Goal: Information Seeking & Learning: Learn about a topic

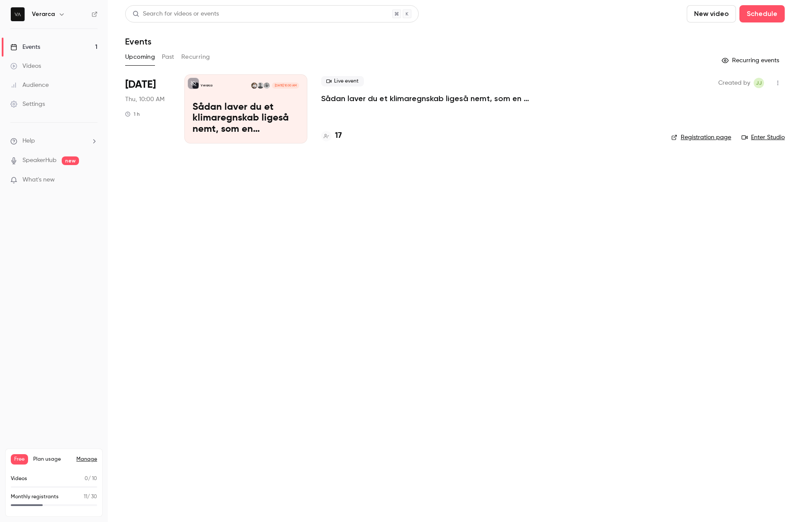
click at [349, 95] on p "Sådan laver du et klimaregnskab ligeså nemt, som en resultatopgørelse" at bounding box center [450, 98] width 259 height 10
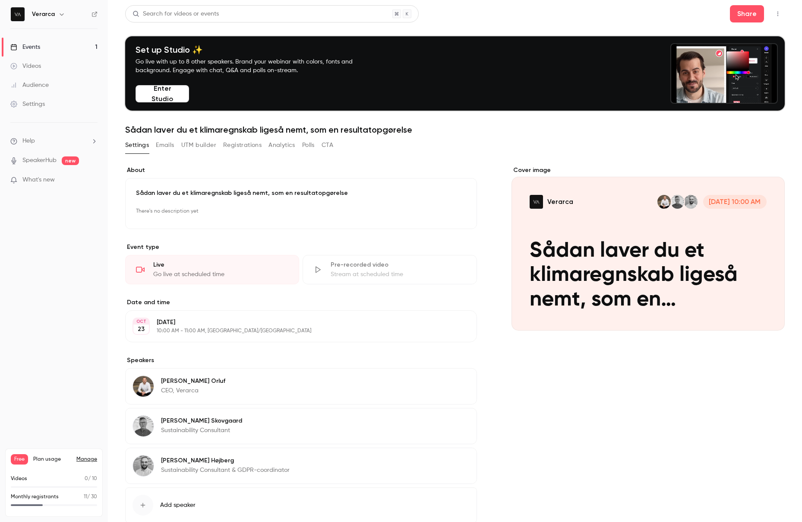
click at [72, 44] on link "Events 1" at bounding box center [54, 47] width 108 height 19
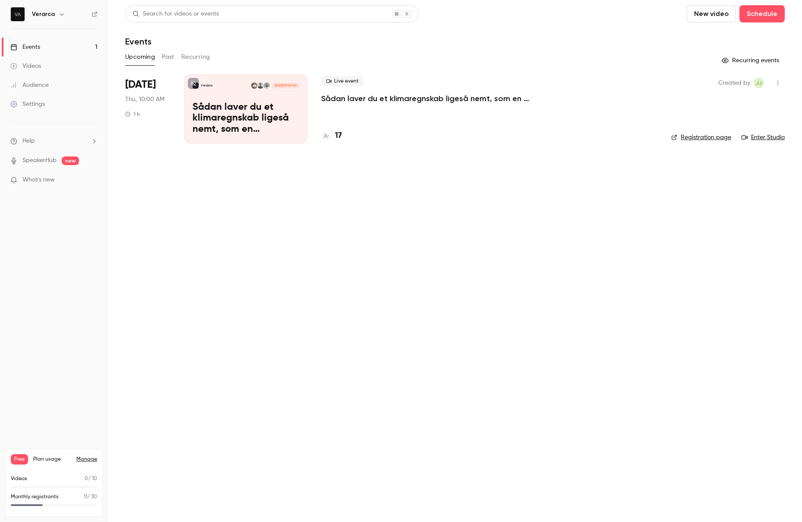
click at [57, 52] on link "Events 1" at bounding box center [54, 47] width 108 height 19
click at [170, 60] on button "Past" at bounding box center [168, 57] width 13 height 14
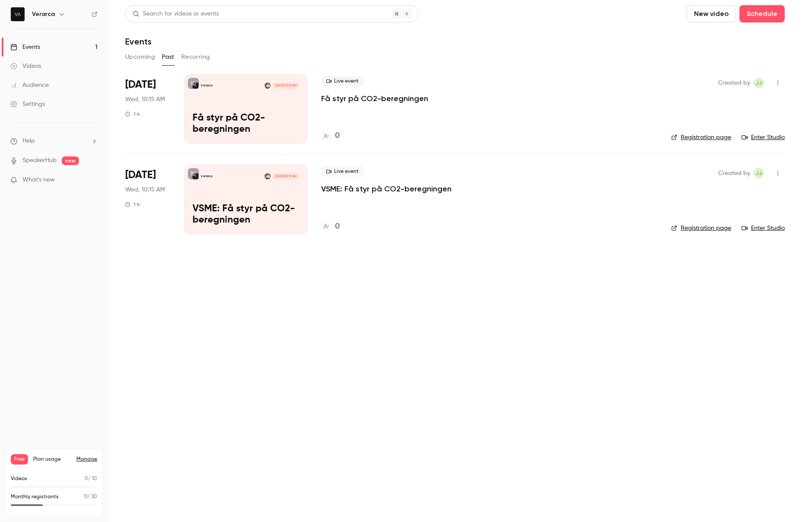
click at [276, 108] on div "Verarca [DATE] 10:15 AM Få styr på CO2-beregningen" at bounding box center [245, 108] width 123 height 69
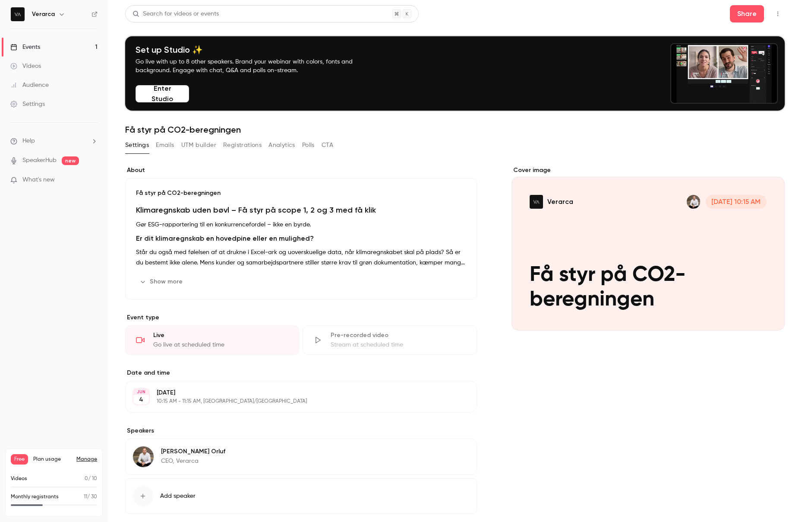
click at [269, 149] on button "Analytics" at bounding box center [282, 145] width 27 height 14
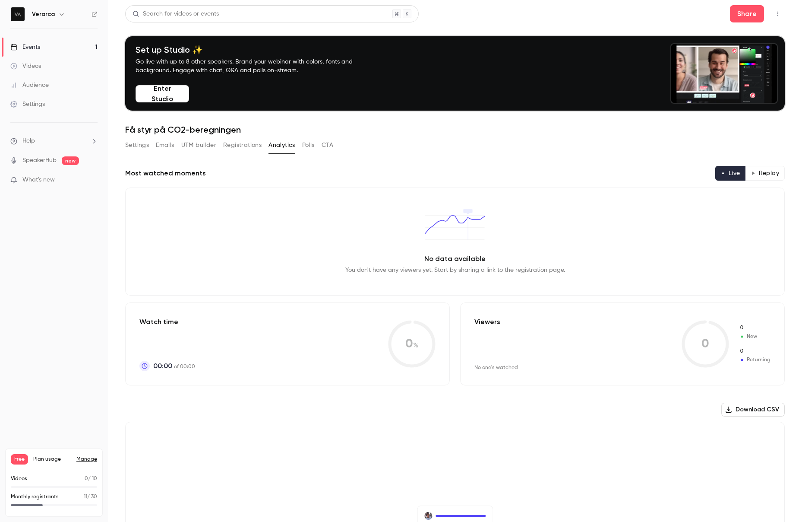
click at [261, 149] on button "Registrations" at bounding box center [242, 145] width 38 height 14
click at [56, 42] on link "Events 1" at bounding box center [54, 47] width 108 height 19
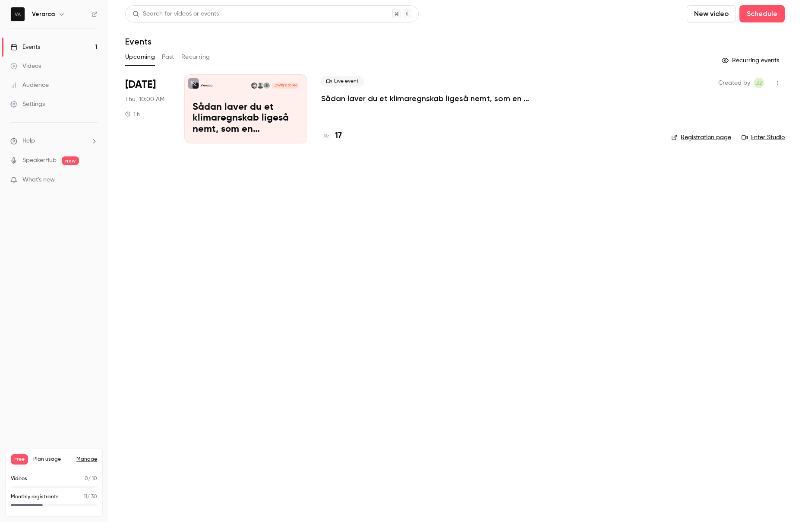
click at [195, 61] on button "Recurring" at bounding box center [195, 57] width 29 height 14
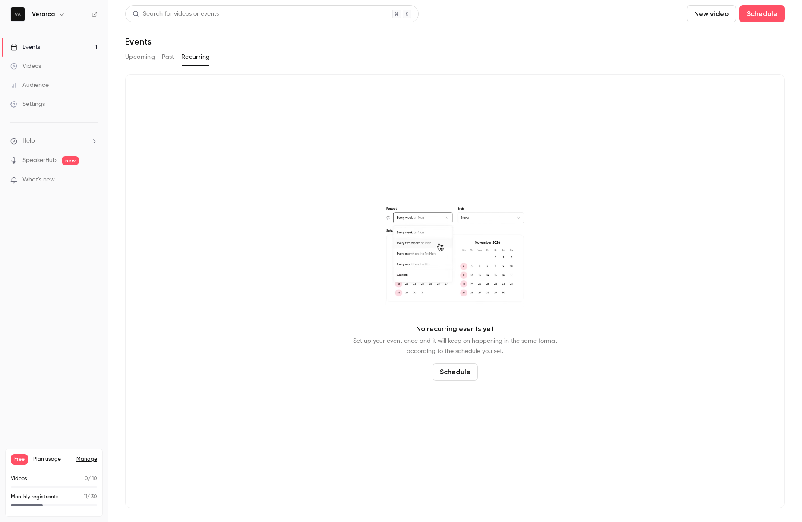
click at [175, 58] on div "Upcoming Past Recurring" at bounding box center [455, 57] width 660 height 14
click at [169, 58] on button "Past" at bounding box center [168, 57] width 13 height 14
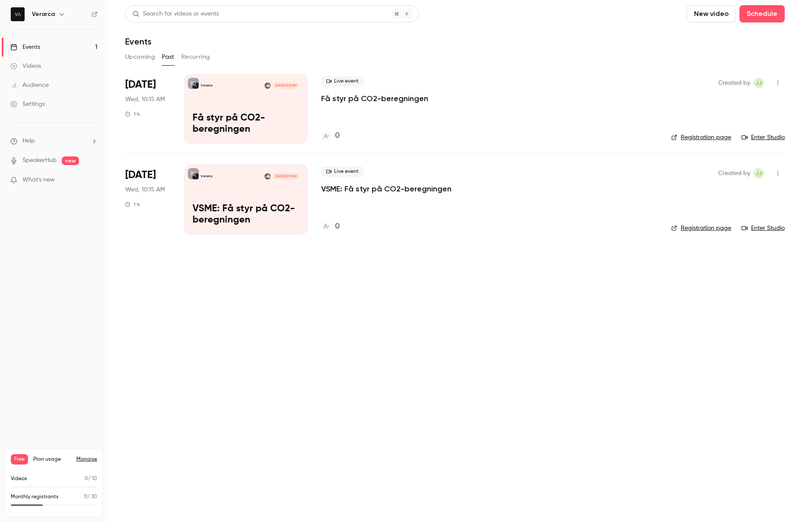
click at [224, 190] on div "Verarca [DATE] 10:15 AM VSME: Få styr på CO2-beregningen" at bounding box center [245, 199] width 123 height 69
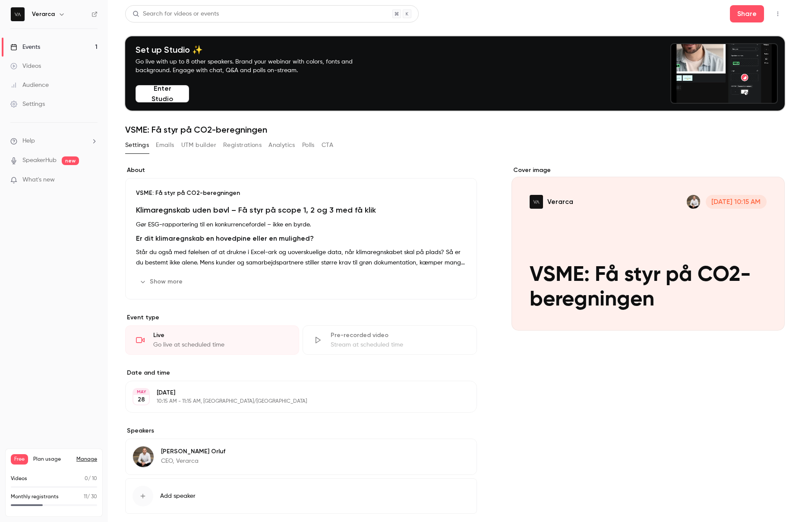
click at [292, 144] on button "Analytics" at bounding box center [282, 145] width 27 height 14
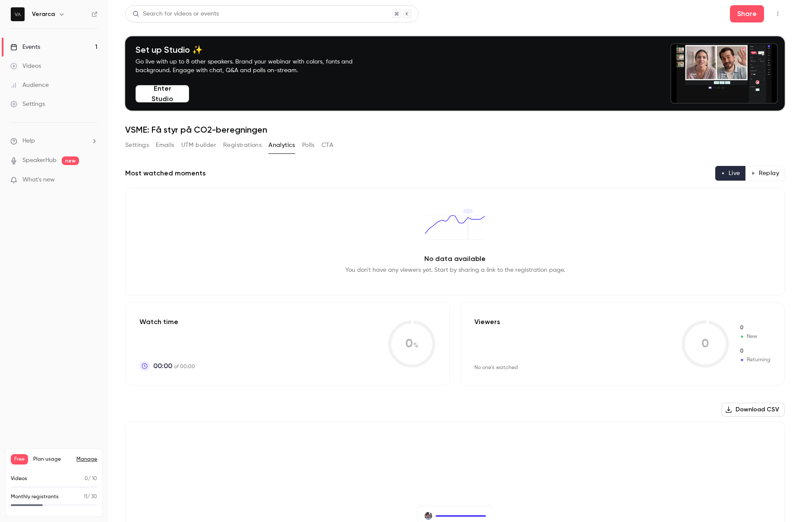
click at [202, 294] on div "No data available You don't have any viewers yet. Start by sharing a link to th…" at bounding box center [455, 241] width 660 height 108
click at [46, 52] on link "Events 1" at bounding box center [54, 47] width 108 height 19
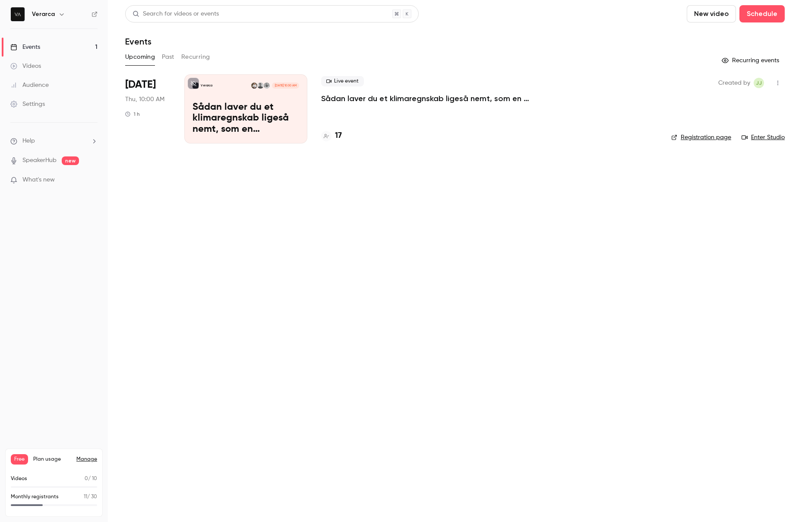
click at [428, 102] on p "Sådan laver du et klimaregnskab ligeså nemt, som en resultatopgørelse" at bounding box center [450, 98] width 259 height 10
click at [285, 115] on p "Sådan laver du et klimaregnskab ligeså nemt, som en resultatopgørelse" at bounding box center [246, 118] width 107 height 33
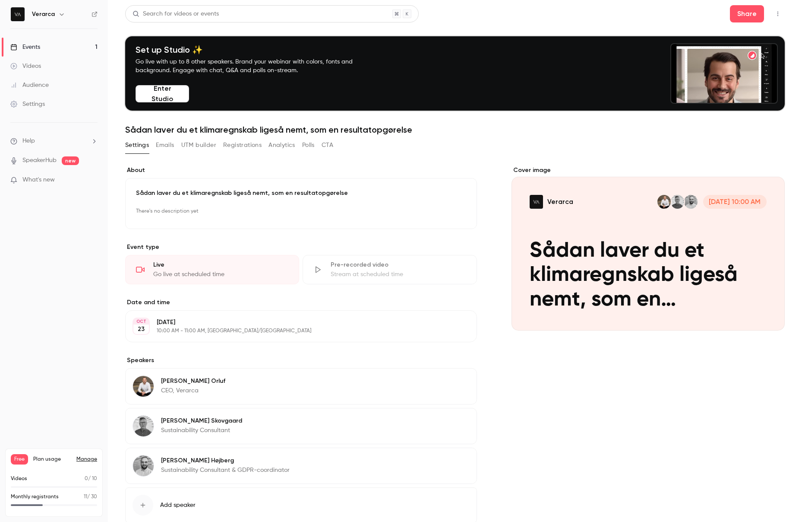
scroll to position [54, 0]
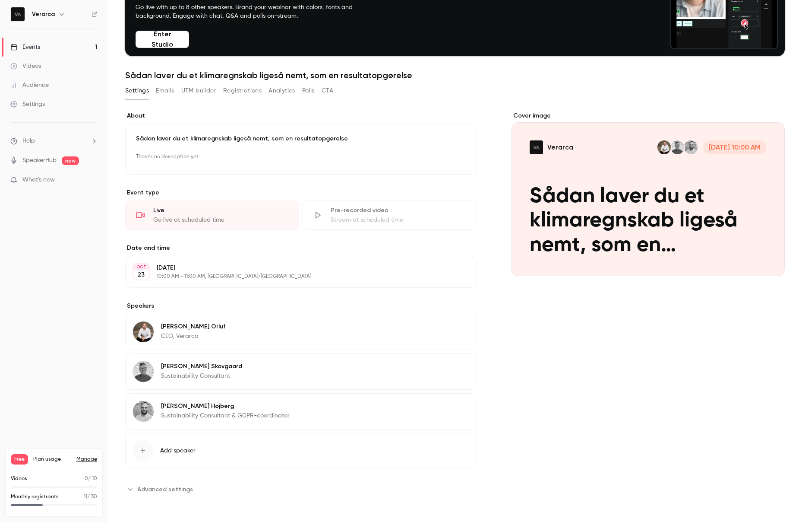
click at [245, 85] on button "Registrations" at bounding box center [242, 91] width 38 height 14
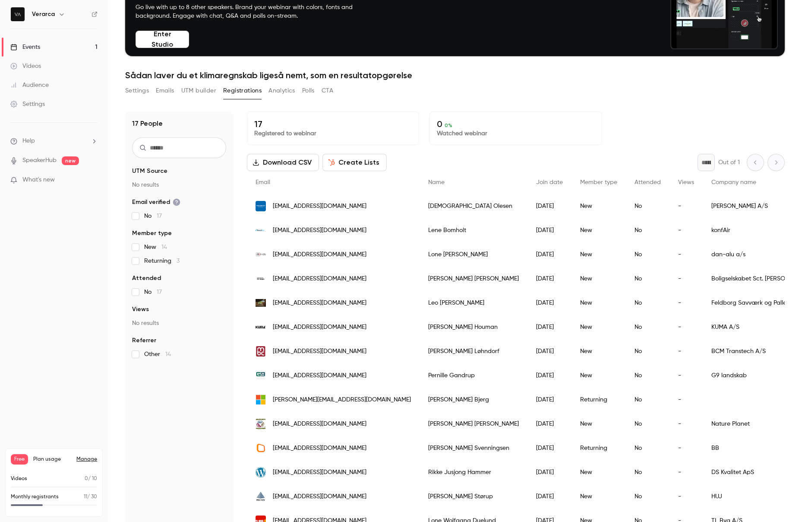
click at [275, 88] on button "Analytics" at bounding box center [282, 91] width 27 height 14
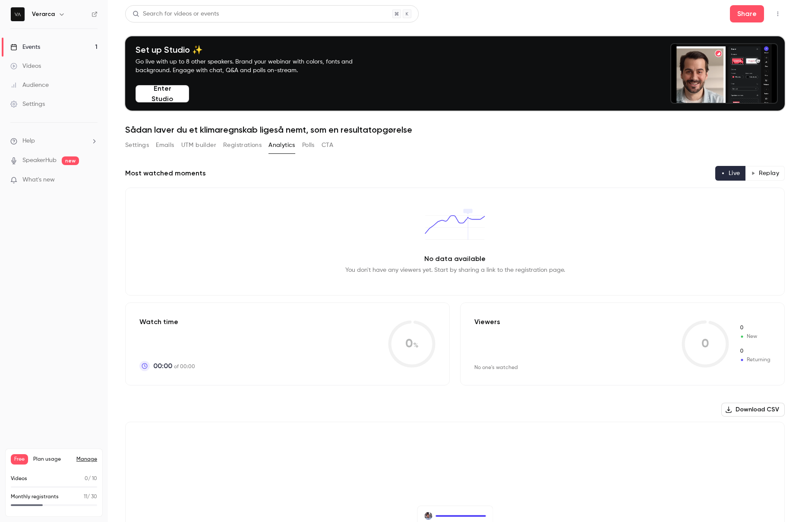
click at [177, 143] on div "Settings Emails UTM builder Registrations Analytics Polls CTA" at bounding box center [229, 145] width 208 height 14
click at [163, 144] on button "Emails" at bounding box center [165, 145] width 18 height 14
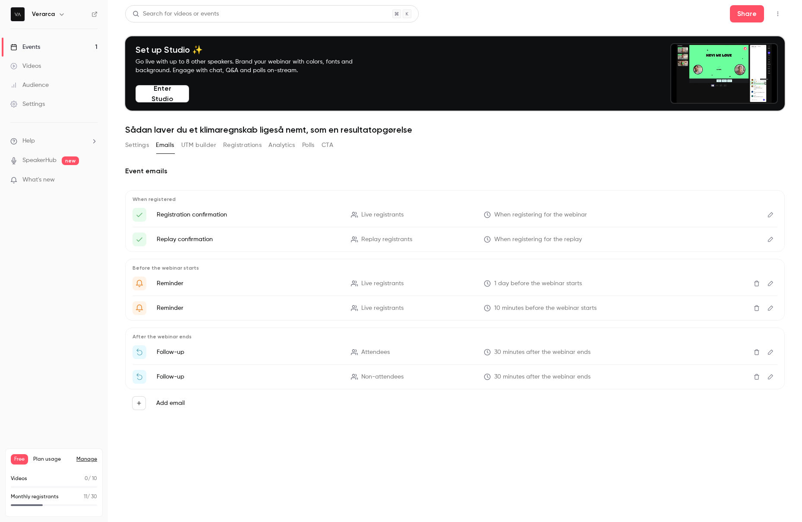
click at [297, 146] on div "Settings Emails UTM builder Registrations Analytics Polls CTA" at bounding box center [229, 145] width 208 height 14
click at [287, 146] on button "Analytics" at bounding box center [282, 145] width 27 height 14
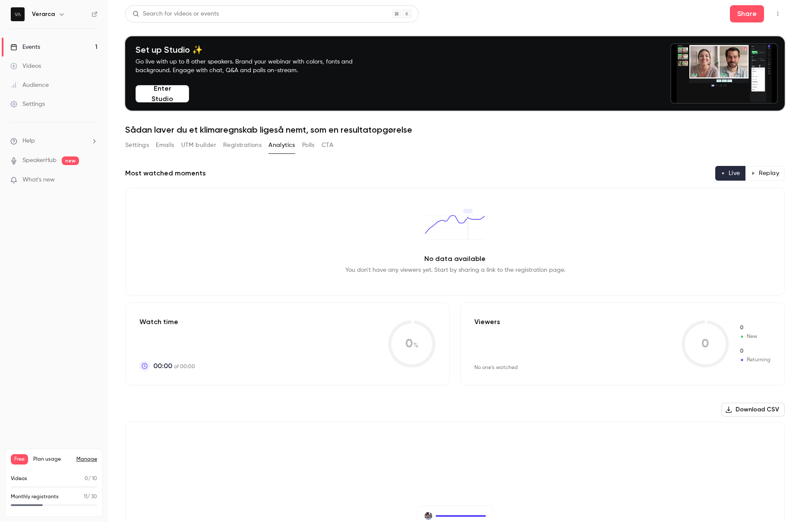
click at [146, 145] on button "Settings" at bounding box center [137, 145] width 24 height 14
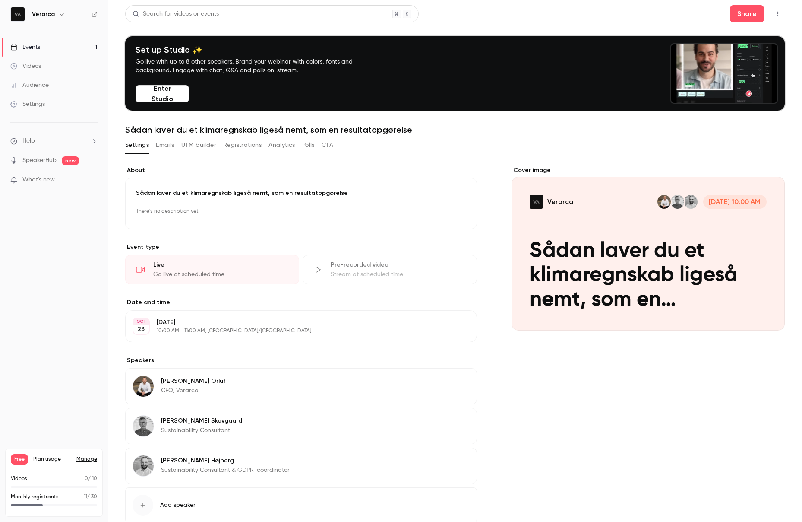
click at [164, 146] on button "Emails" at bounding box center [165, 145] width 18 height 14
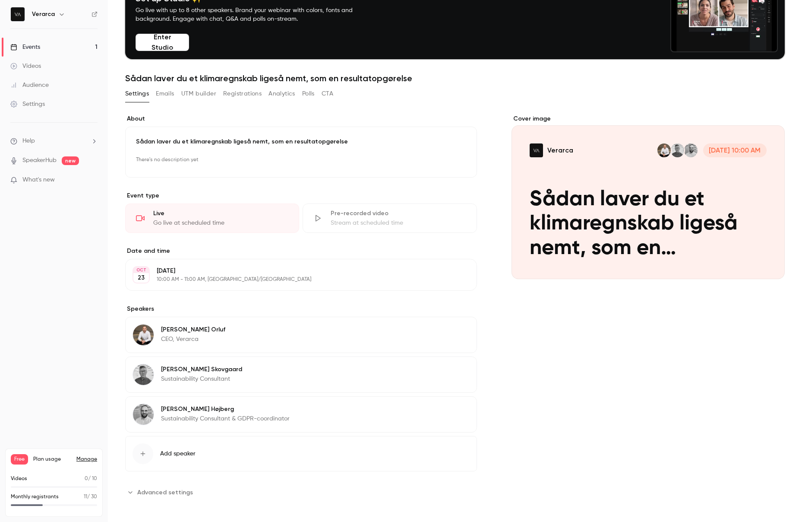
scroll to position [54, 0]
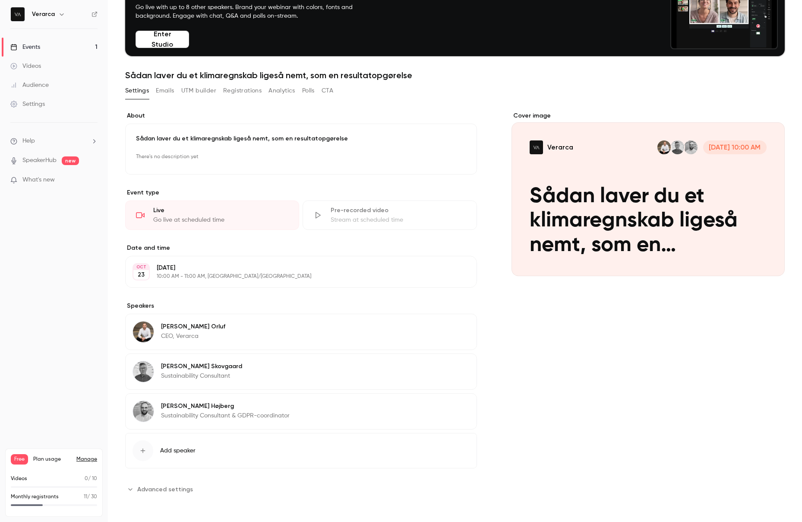
click at [170, 96] on button "Emails" at bounding box center [165, 91] width 18 height 14
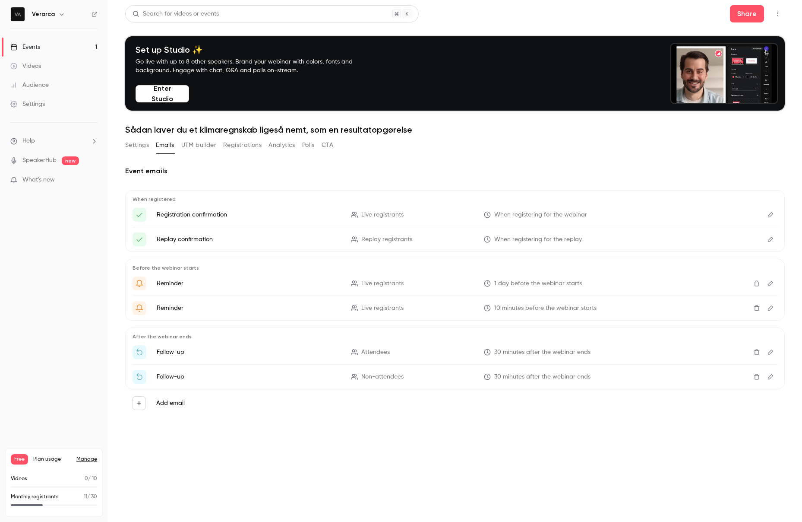
click at [257, 154] on section "Settings Emails UTM builder Registrations Analytics Polls CTA Event emails When…" at bounding box center [455, 286] width 660 height 296
click at [289, 150] on button "Analytics" at bounding box center [282, 145] width 27 height 14
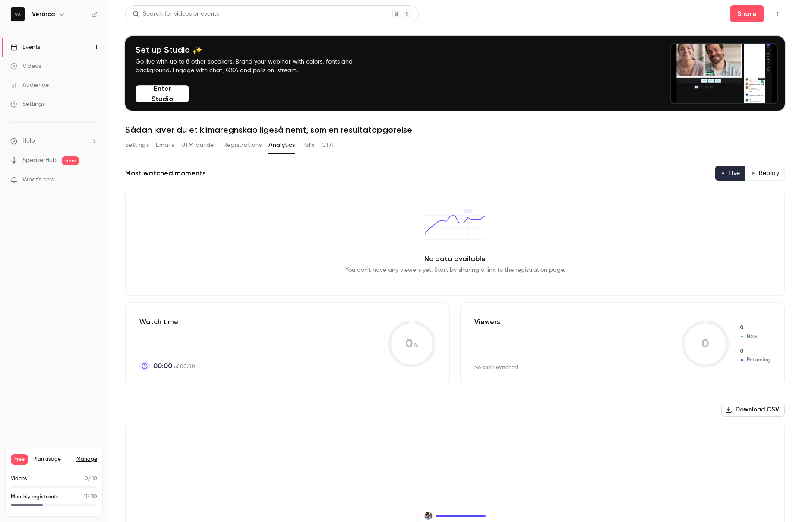
click at [81, 49] on link "Events 1" at bounding box center [54, 47] width 108 height 19
